Goal: Information Seeking & Learning: Compare options

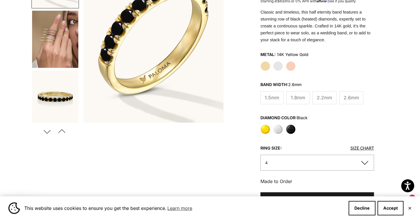
scroll to position [109, 0]
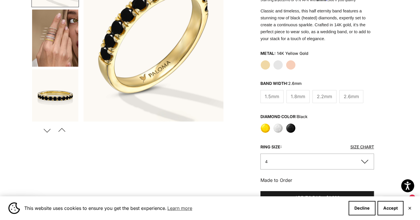
click at [268, 126] on label "Yellow" at bounding box center [266, 129] width 10 height 10
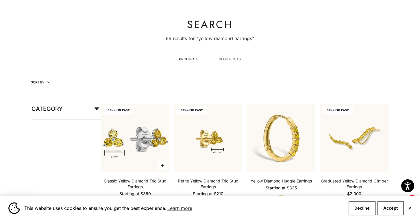
scroll to position [31, 0]
click at [134, 127] on img at bounding box center [135, 139] width 69 height 69
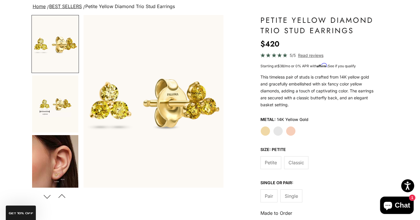
scroll to position [43, 0]
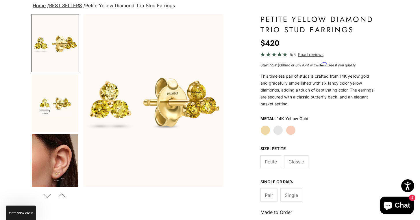
click at [294, 164] on span "Classic" at bounding box center [297, 162] width 16 height 8
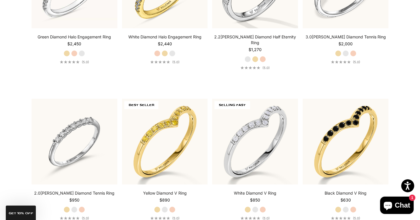
scroll to position [1298, 0]
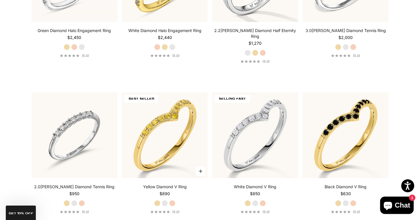
click at [167, 200] on label "White Gold" at bounding box center [165, 203] width 6 height 6
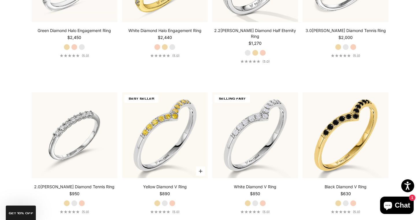
click at [171, 200] on label "Rose Gold" at bounding box center [172, 203] width 6 height 6
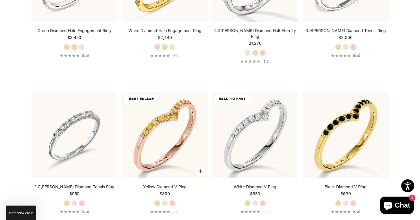
click at [157, 200] on label "Yellow Gold" at bounding box center [157, 203] width 6 height 6
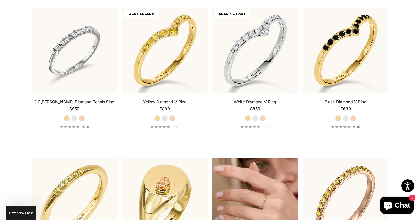
scroll to position [1382, 0]
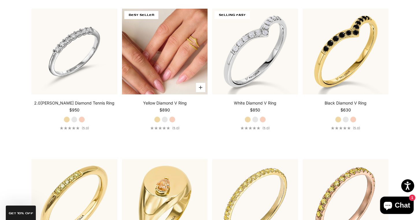
click at [194, 61] on img at bounding box center [165, 52] width 86 height 86
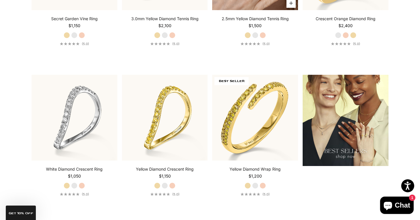
scroll to position [709, 0]
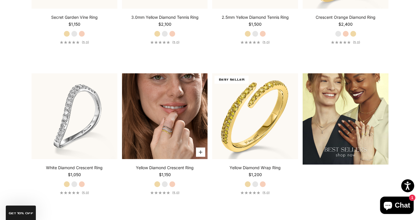
click at [158, 127] on img at bounding box center [165, 116] width 86 height 86
